Goal: Navigation & Orientation: Find specific page/section

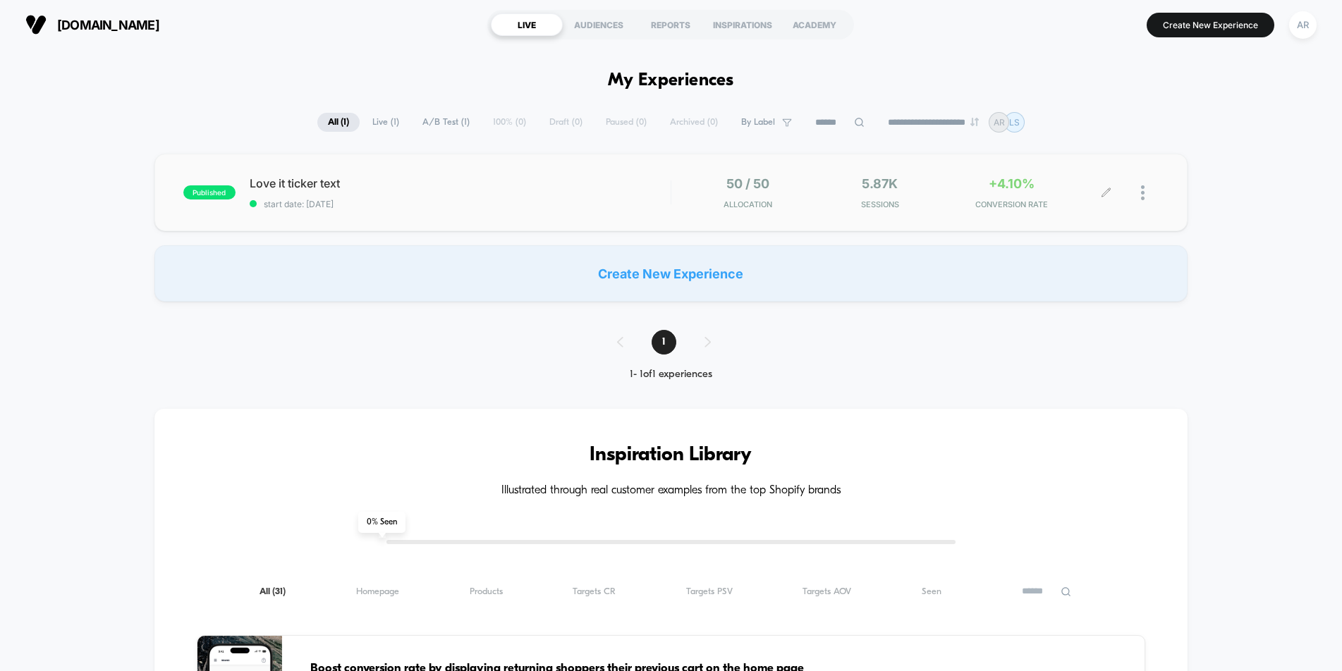
click at [819, 191] on div "5.87k Sessions" at bounding box center [879, 192] width 125 height 33
